Goal: Information Seeking & Learning: Learn about a topic

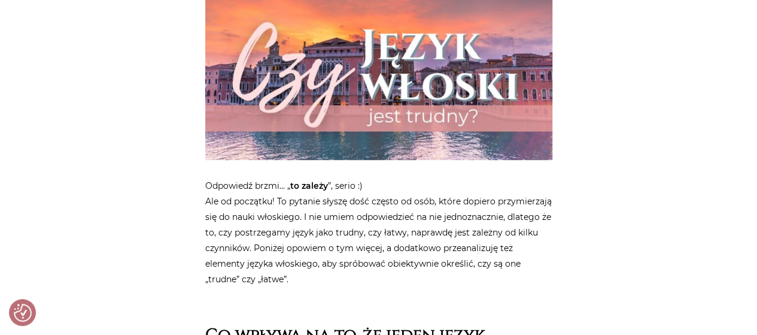
scroll to position [419, 0]
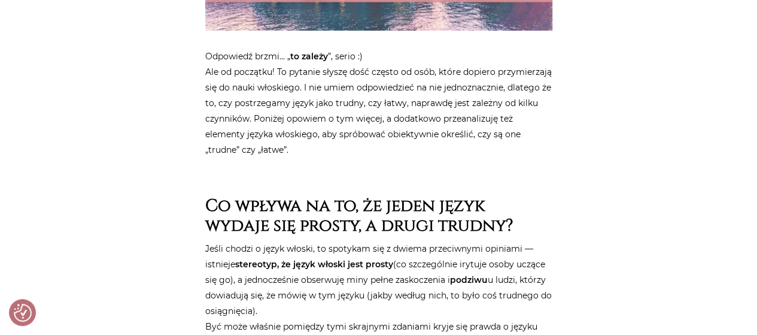
drag, startPoint x: 264, startPoint y: 52, endPoint x: 311, endPoint y: 148, distance: 106.5
click at [311, 148] on p "Odpowiedź brzmi… „ to zależy ”, serio :) Ale od początku! To pytanie słyszę doś…" at bounding box center [378, 102] width 347 height 109
click at [247, 110] on p "Odpowiedź brzmi… „ to zależy ”, serio :) Ale od początku! To pytanie słyszę doś…" at bounding box center [378, 102] width 347 height 109
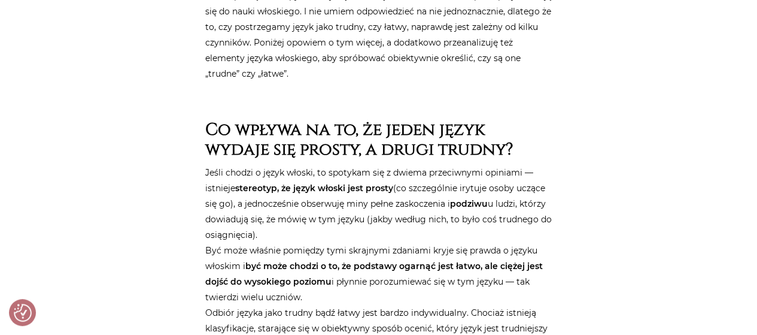
scroll to position [599, 0]
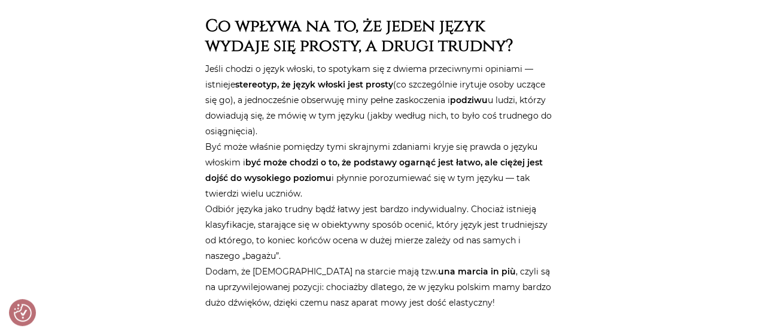
drag, startPoint x: 208, startPoint y: 63, endPoint x: 334, endPoint y: 195, distance: 182.4
click at [338, 198] on p "Jeśli chodzi o język włoski, to spotykam się z dwiema przeciwnymi opiniami — is…" at bounding box center [378, 185] width 347 height 249
click at [288, 137] on p "Jeśli chodzi o język włoski, to spotykam się z dwiema przeciwnymi opiniami — is…" at bounding box center [378, 185] width 347 height 249
drag, startPoint x: 232, startPoint y: 72, endPoint x: 299, endPoint y: 253, distance: 192.8
click at [299, 253] on p "Jeśli chodzi o język włoski, to spotykam się z dwiema przeciwnymi opiniami — is…" at bounding box center [378, 185] width 347 height 249
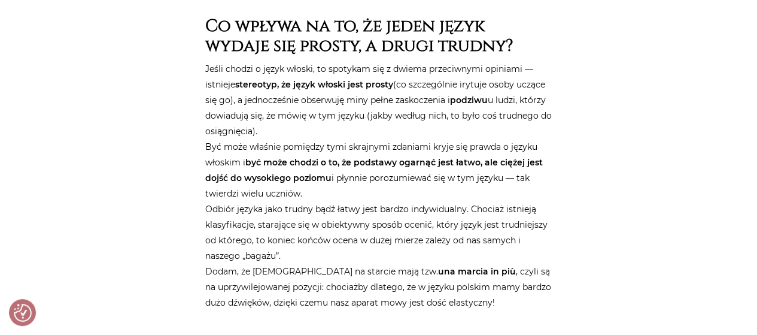
drag, startPoint x: 220, startPoint y: 89, endPoint x: 320, endPoint y: 251, distance: 190.2
click at [320, 251] on p "Jeśli chodzi o język włoski, to spotykam się z dwiema przeciwnymi opiniami — is…" at bounding box center [378, 185] width 347 height 249
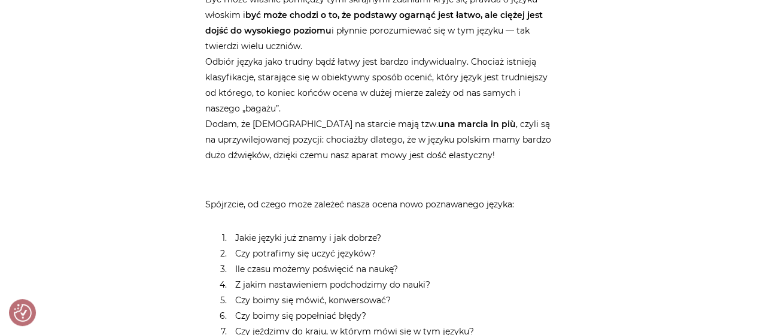
scroll to position [778, 0]
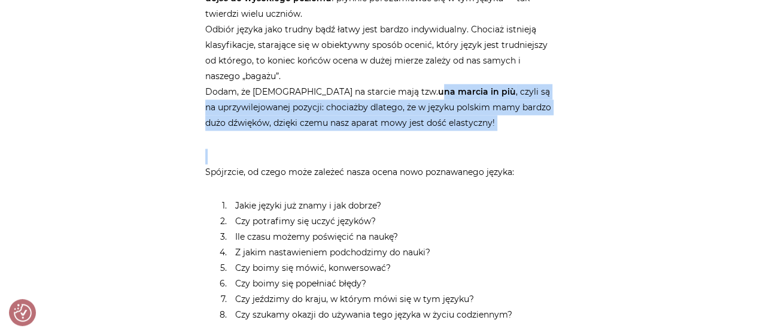
drag, startPoint x: 372, startPoint y: 90, endPoint x: 540, endPoint y: 144, distance: 176.8
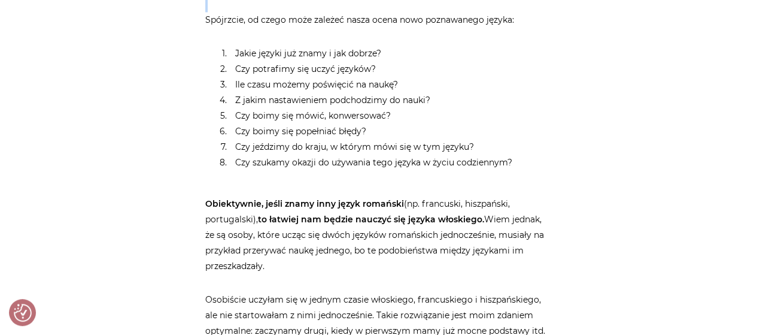
scroll to position [958, 0]
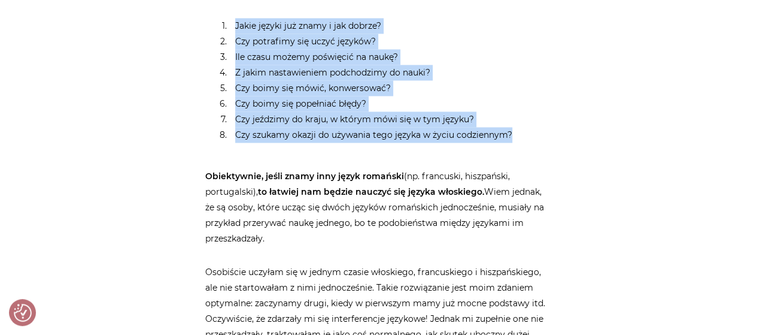
drag, startPoint x: 223, startPoint y: 23, endPoint x: 593, endPoint y: 127, distance: 384.8
drag, startPoint x: 539, startPoint y: 138, endPoint x: 156, endPoint y: 21, distance: 399.9
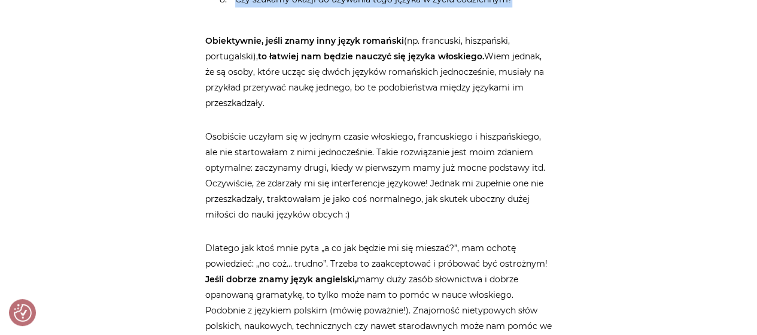
scroll to position [1077, 0]
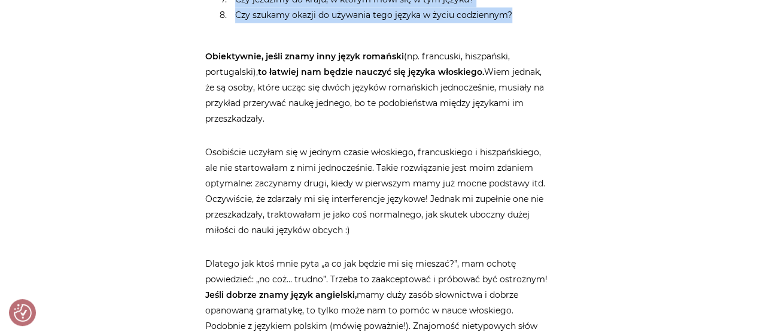
drag, startPoint x: 211, startPoint y: 54, endPoint x: 360, endPoint y: 233, distance: 232.5
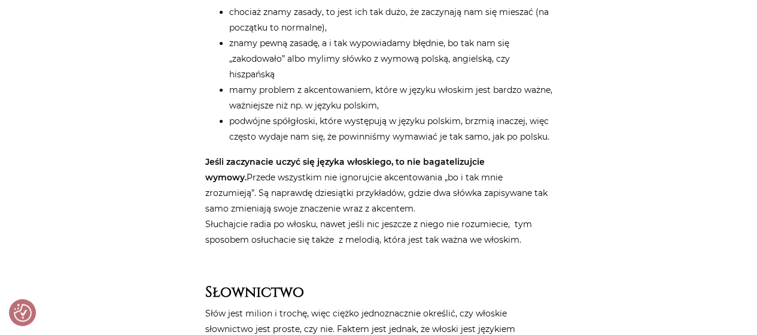
scroll to position [2394, 0]
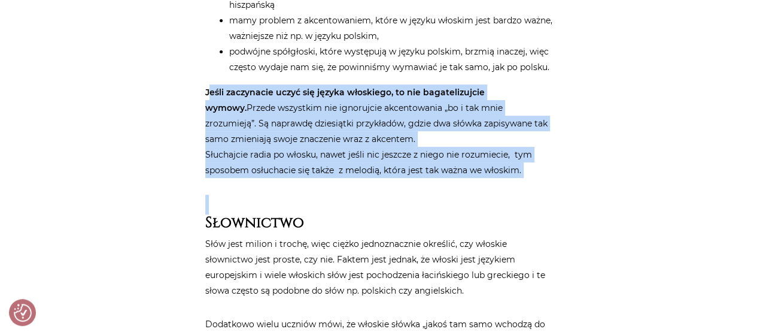
drag, startPoint x: 208, startPoint y: 91, endPoint x: 536, endPoint y: 183, distance: 340.5
click at [303, 131] on p "Jeśli zaczynacie uczyć się języka włoskiego, to nie bagatelizujcie wymowy. Prze…" at bounding box center [378, 130] width 347 height 93
drag, startPoint x: 196, startPoint y: 86, endPoint x: 530, endPoint y: 183, distance: 348.3
click at [530, 183] on div "Strona główna / Blog / Jak to powiedzieć? / Czy język włoski jest trudny? Czy j…" at bounding box center [379, 39] width 718 height 4577
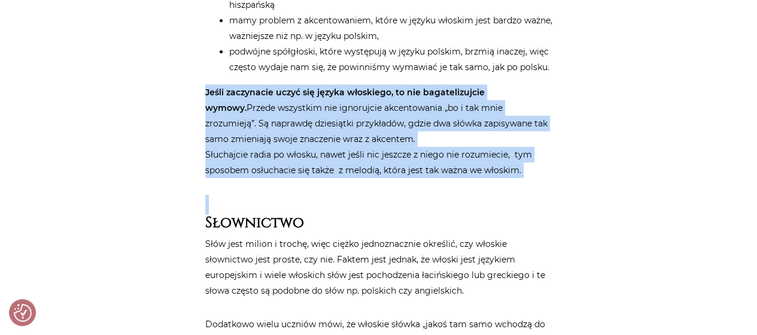
click at [389, 150] on p "Jeśli zaczynacie uczyć się języka włoskiego, to nie bagatelizujcie wymowy. Prze…" at bounding box center [378, 130] width 347 height 93
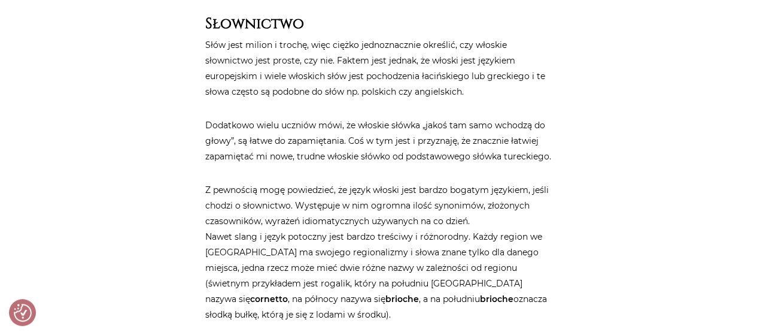
scroll to position [2574, 0]
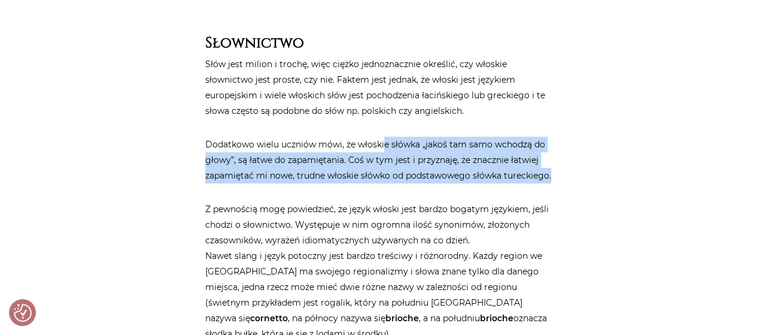
drag, startPoint x: 384, startPoint y: 139, endPoint x: 570, endPoint y: 171, distance: 188.1
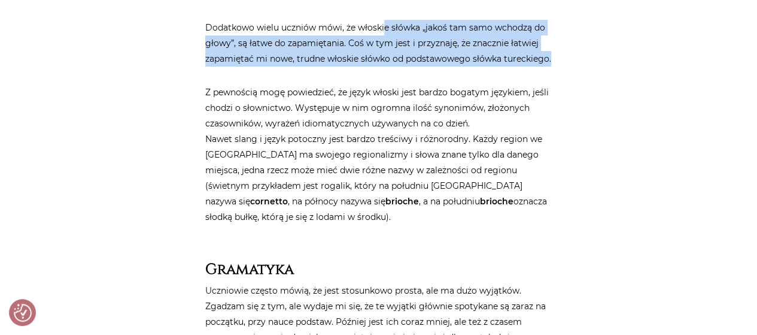
scroll to position [2693, 0]
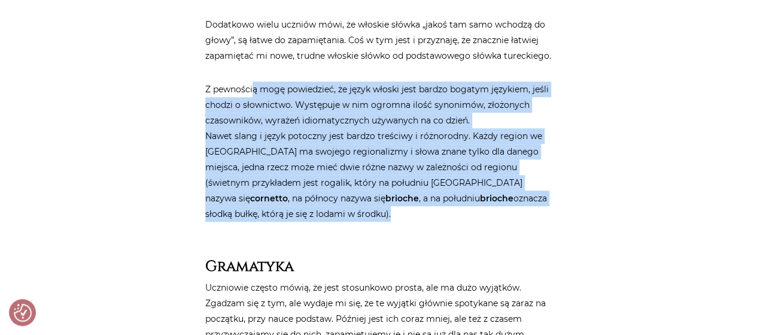
drag, startPoint x: 253, startPoint y: 92, endPoint x: 333, endPoint y: 209, distance: 142.6
click at [333, 209] on p "Z pewnością mogę powiedzieć, że język włoski jest bardzo bogatym językiem, jeśl…" at bounding box center [378, 151] width 347 height 140
click at [302, 147] on p "Z pewnością mogę powiedzieć, że język włoski jest bardzo bogatym językiem, jeśl…" at bounding box center [378, 151] width 347 height 140
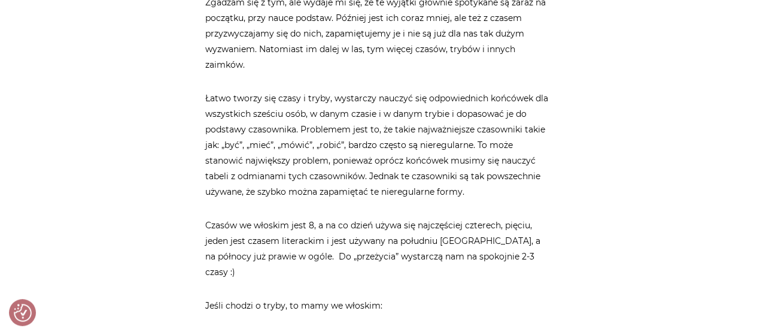
scroll to position [3052, 0]
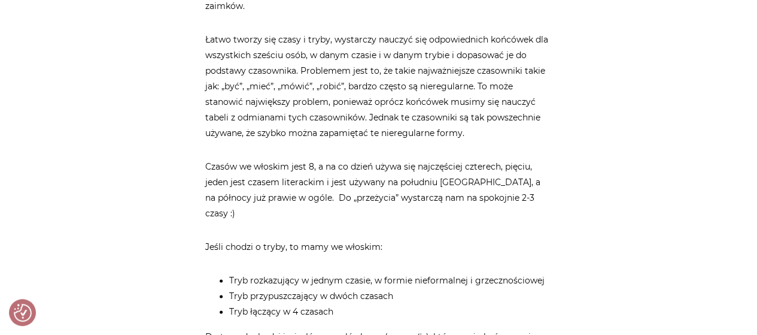
drag, startPoint x: 372, startPoint y: 48, endPoint x: 423, endPoint y: 111, distance: 80.8
click at [423, 111] on p "Łatwo tworzy się czasy i tryby, wystarczy nauczyć się odpowiednich końcówek dla…" at bounding box center [378, 86] width 347 height 109
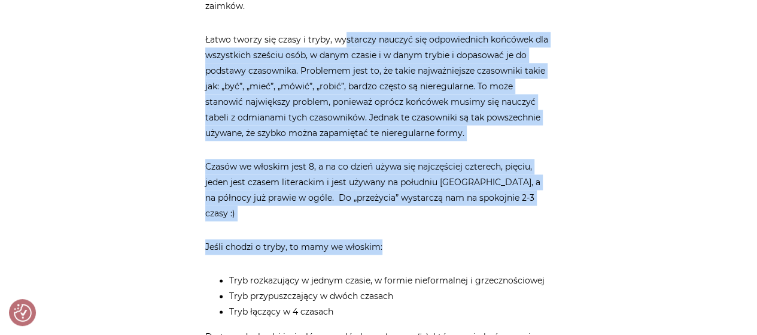
drag, startPoint x: 344, startPoint y: 29, endPoint x: 569, endPoint y: 205, distance: 285.7
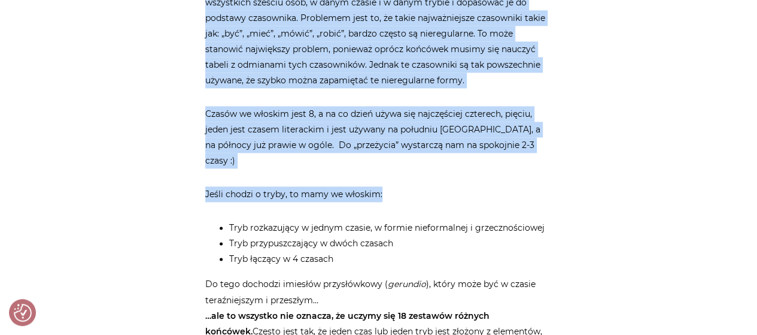
scroll to position [3172, 0]
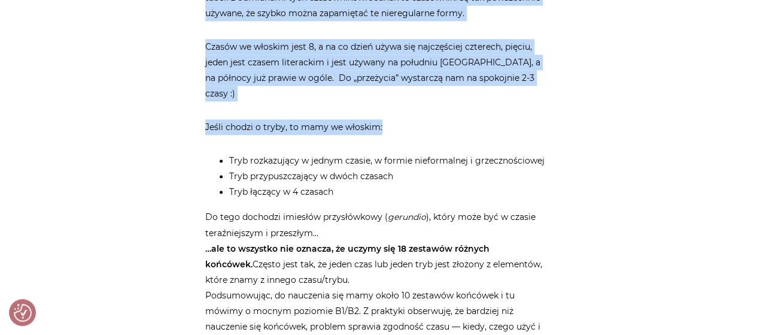
click at [230, 119] on p "Jeśli chodzi o tryby, to mamy we włoskim:" at bounding box center [378, 127] width 347 height 16
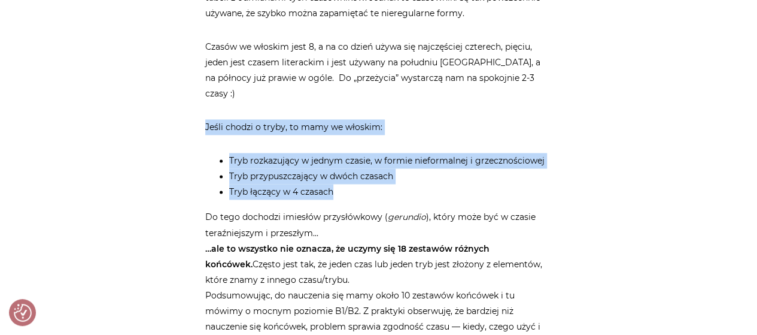
drag, startPoint x: 193, startPoint y: 102, endPoint x: 350, endPoint y: 183, distance: 175.9
click at [300, 168] on li "Tryb przypuszczający w dwóch czasach" at bounding box center [390, 176] width 323 height 16
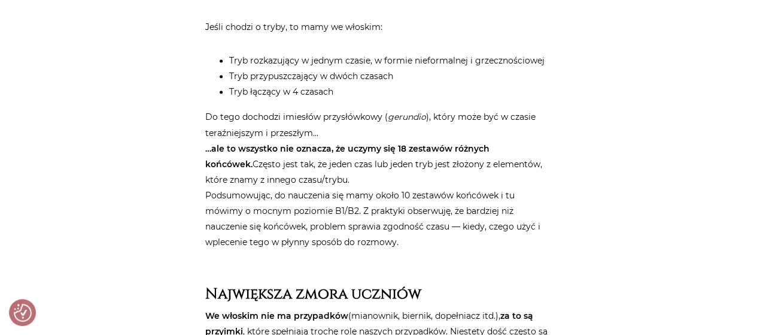
scroll to position [3292, 0]
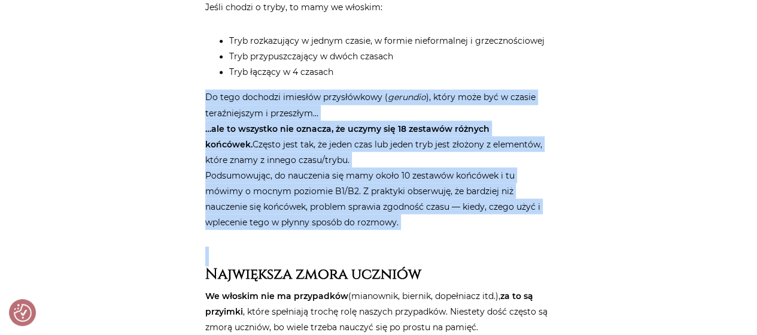
drag, startPoint x: 197, startPoint y: 77, endPoint x: 429, endPoint y: 226, distance: 275.1
click at [354, 169] on p "Do tego dochodzi imiesłów przysłówkowy ( gerundio ), który może być w czasie te…" at bounding box center [378, 159] width 347 height 140
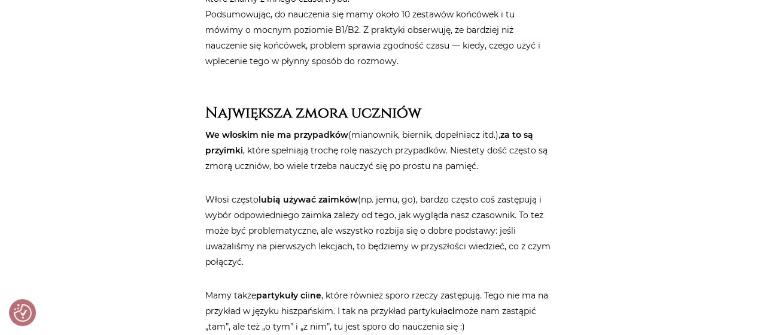
scroll to position [3471, 0]
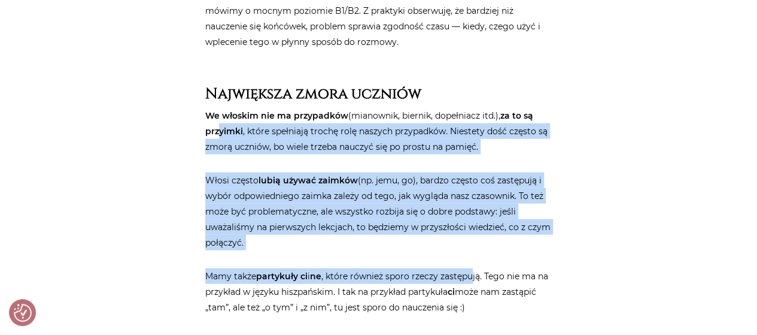
drag, startPoint x: 214, startPoint y: 107, endPoint x: 342, endPoint y: 210, distance: 164.3
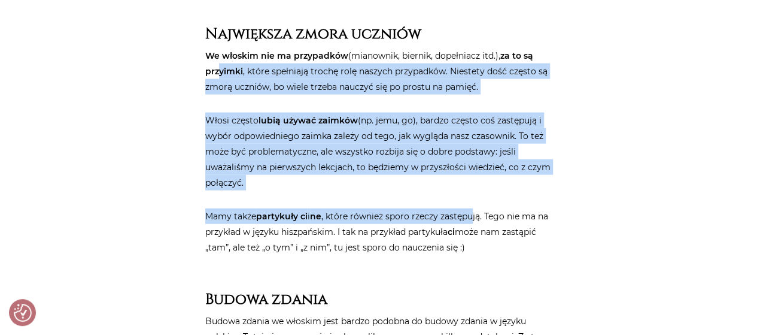
click at [256, 142] on p "Włosi często lubią używać zaimków (np. jemu, go), bardzo często coś zastępują i…" at bounding box center [378, 152] width 347 height 78
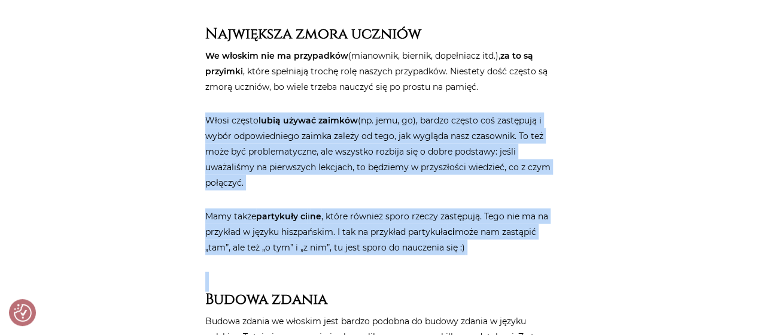
drag, startPoint x: 195, startPoint y: 94, endPoint x: 591, endPoint y: 260, distance: 429.7
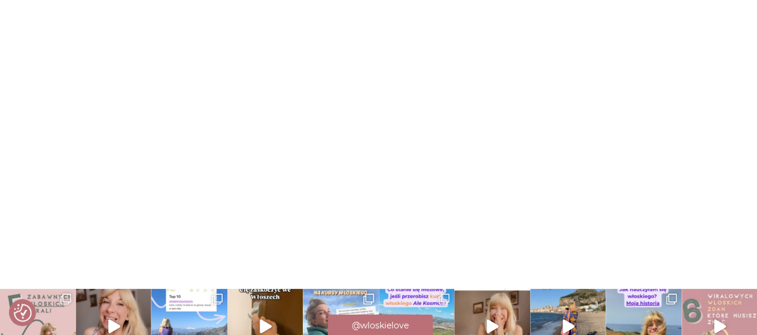
scroll to position [4549, 0]
